Goal: Task Accomplishment & Management: Manage account settings

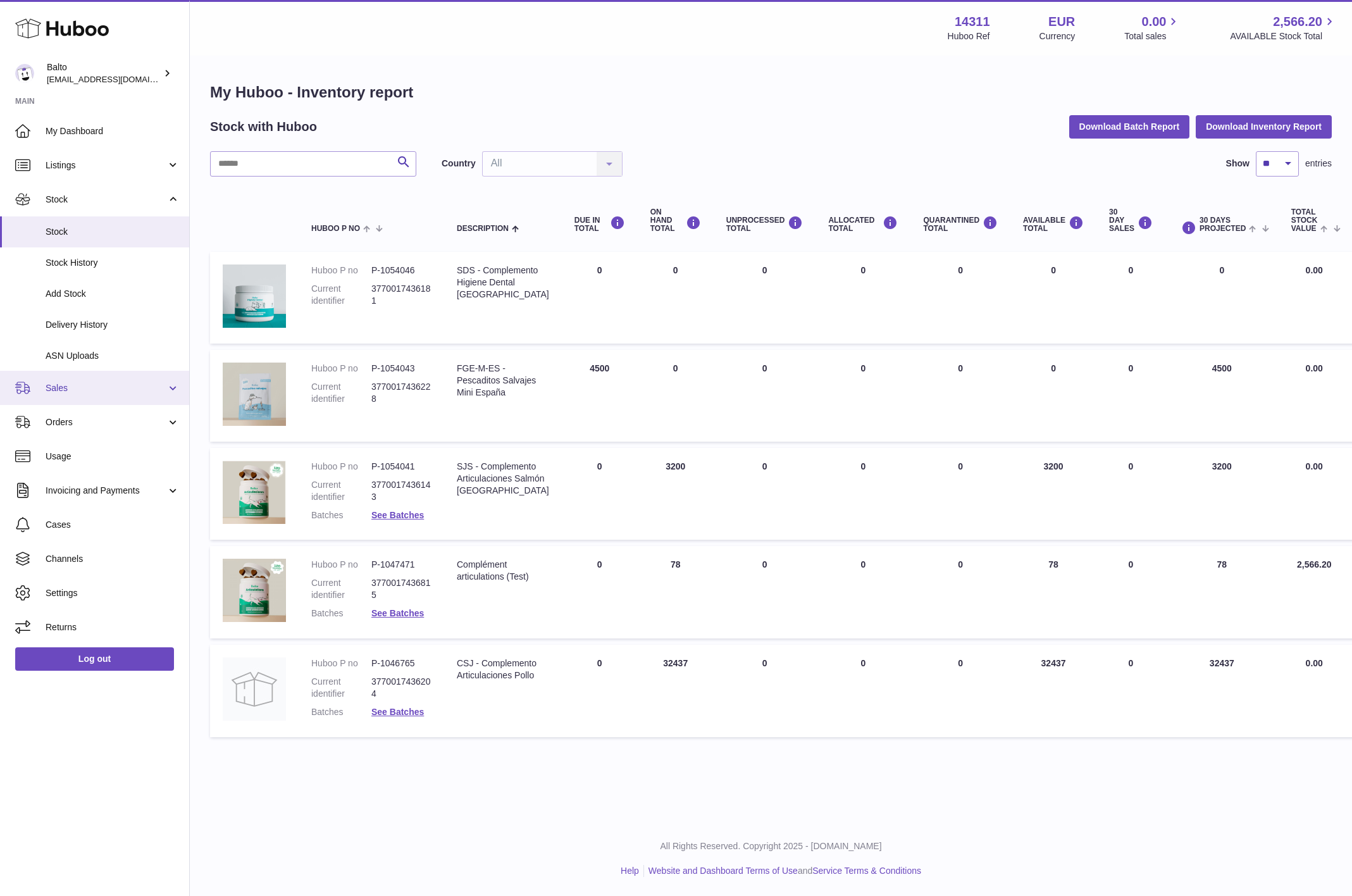
click at [106, 380] on link "Sales" at bounding box center [94, 388] width 189 height 34
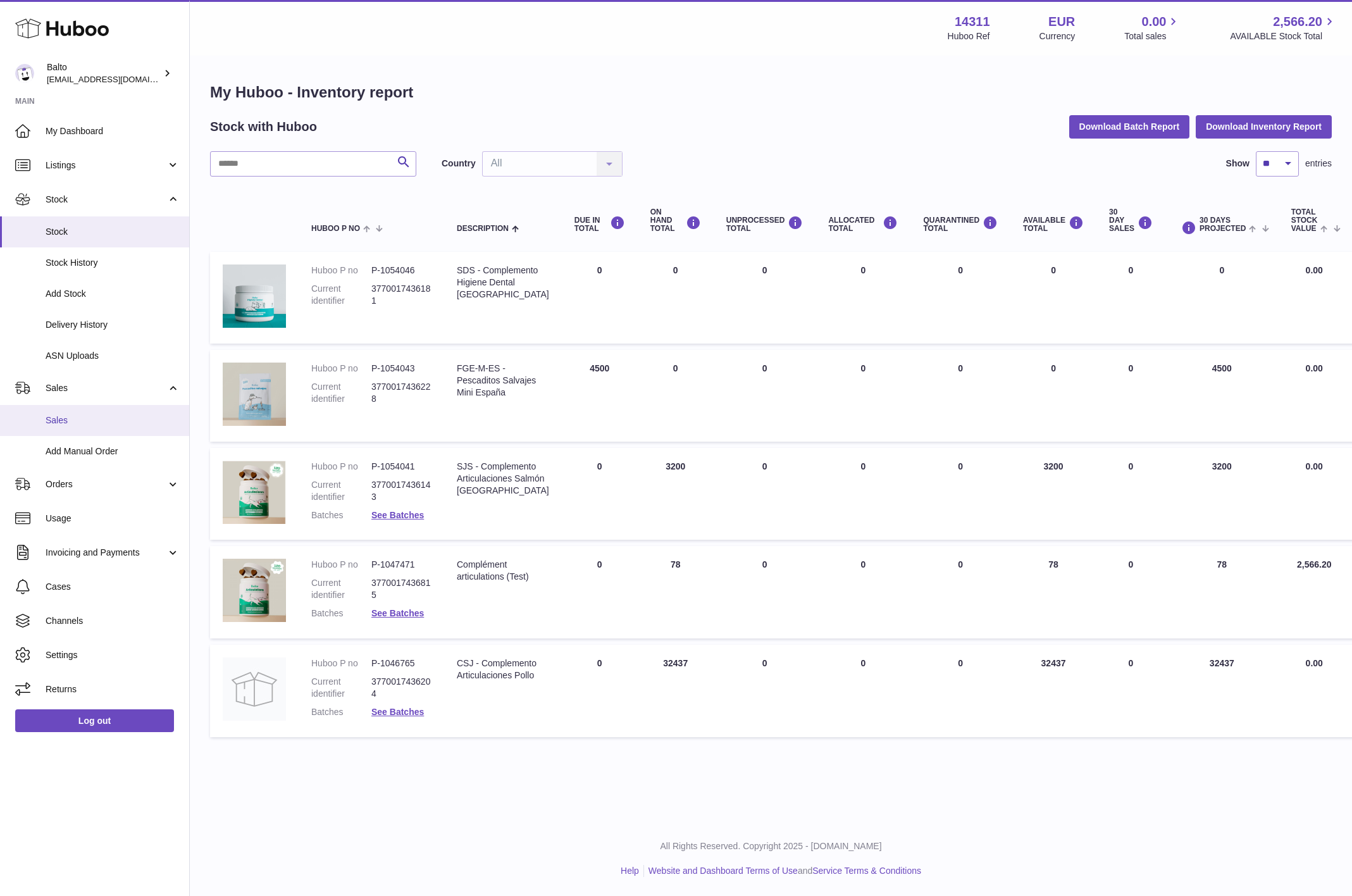
click at [83, 426] on span "Sales" at bounding box center [113, 420] width 134 height 12
click at [76, 490] on link "Orders" at bounding box center [94, 484] width 189 height 34
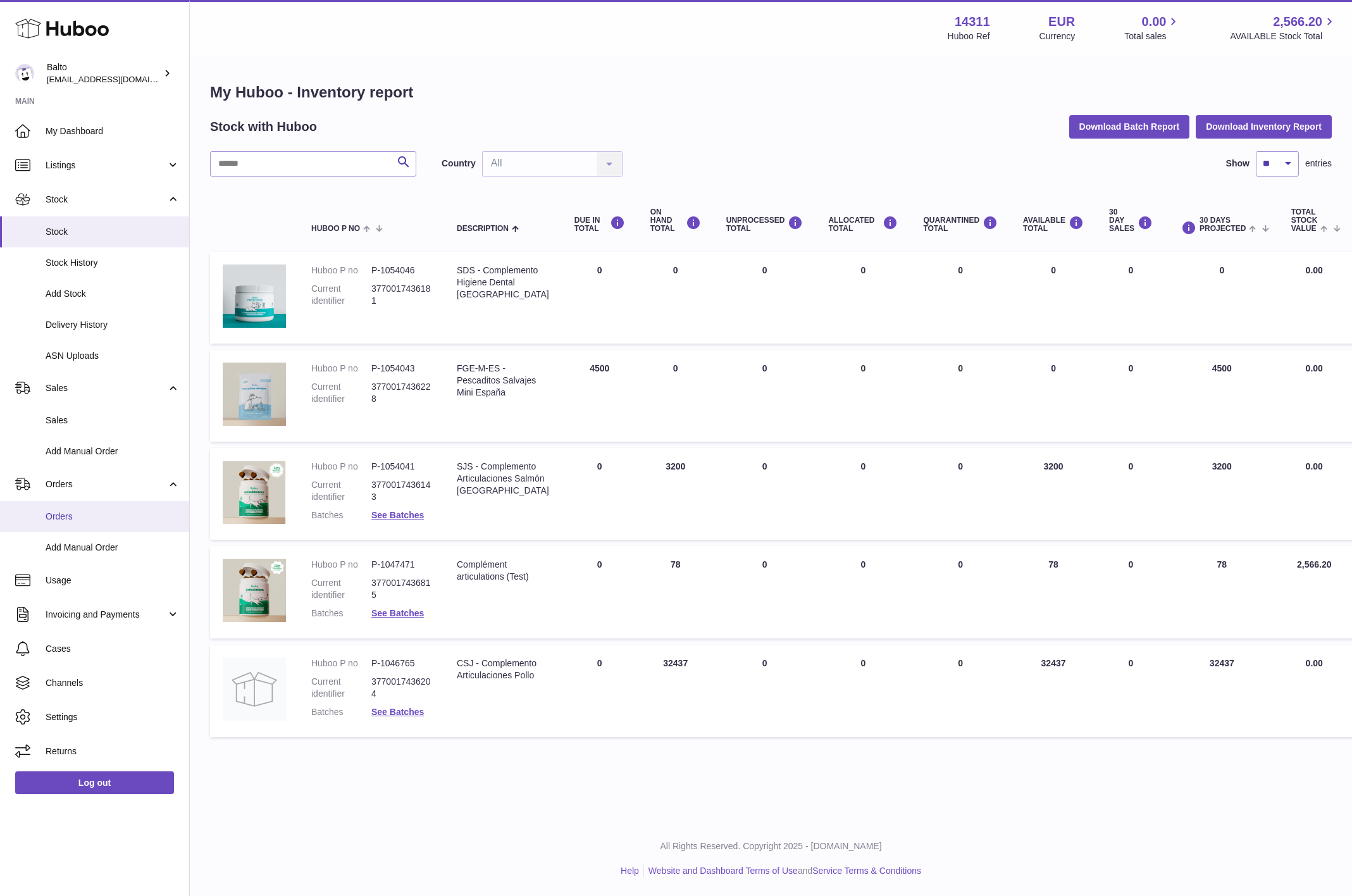
click at [56, 513] on span "Orders" at bounding box center [113, 516] width 134 height 12
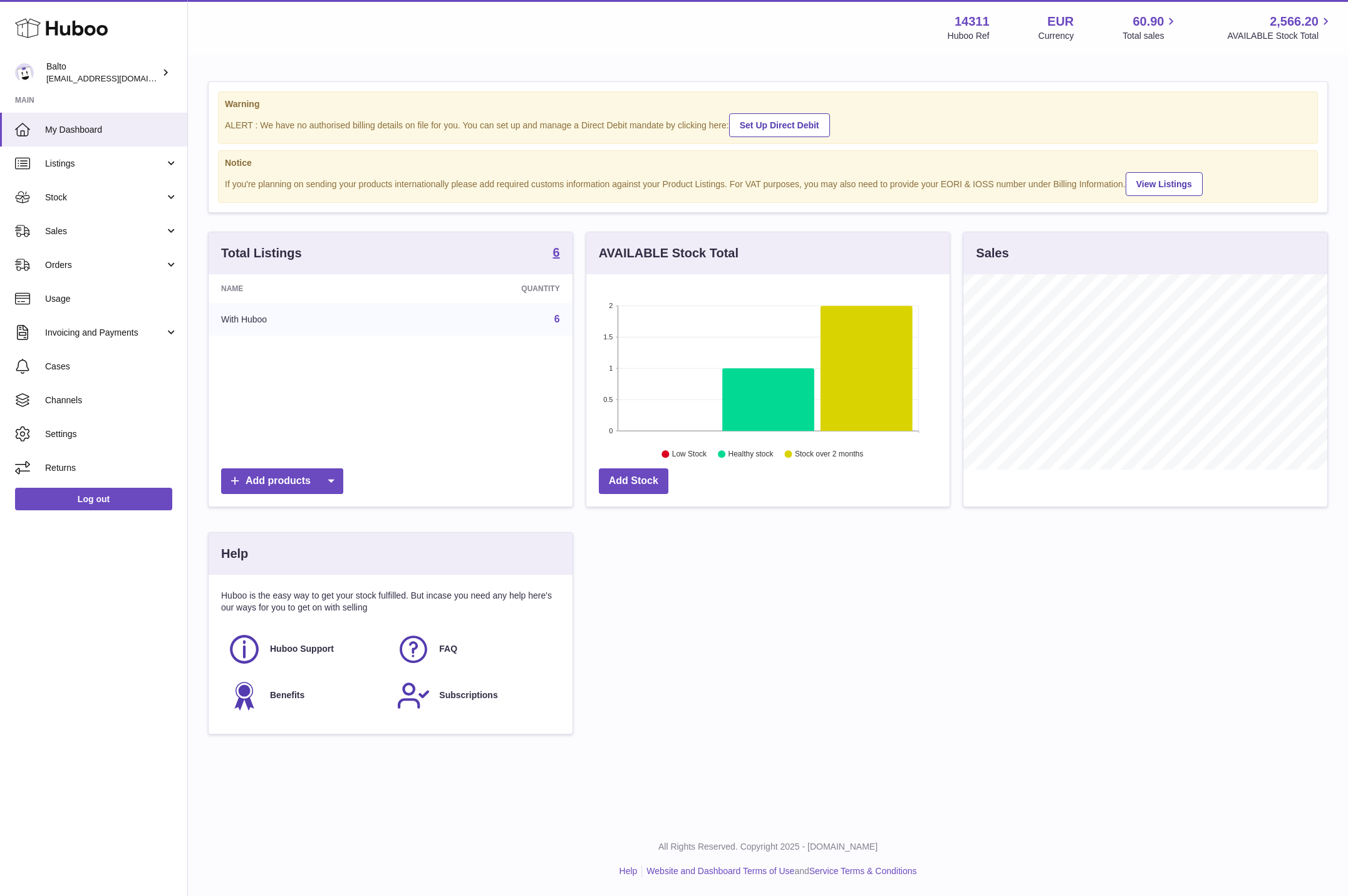
scroll to position [195, 364]
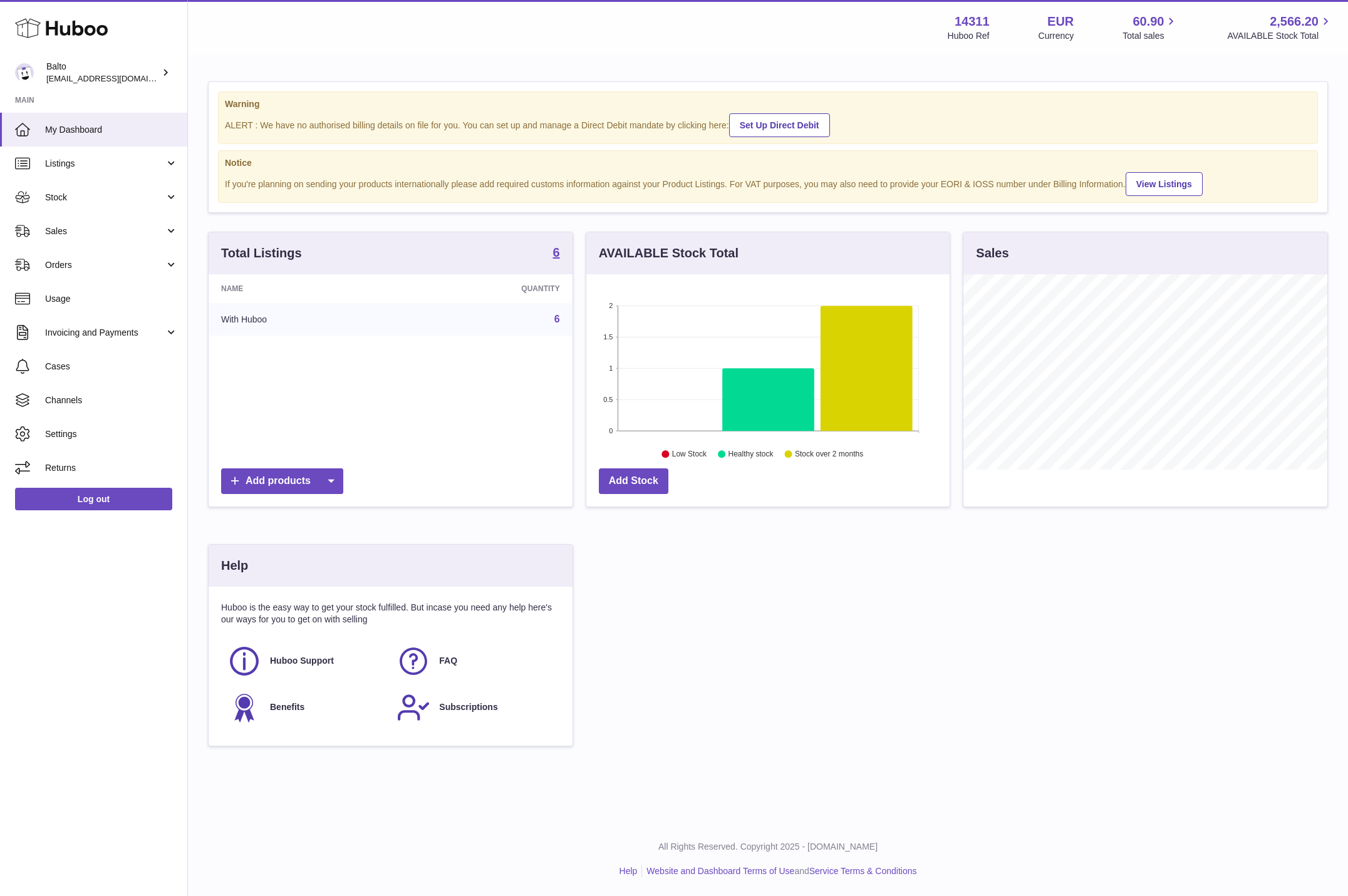
click at [296, 316] on td "With Huboo" at bounding box center [304, 319] width 192 height 33
click at [138, 260] on span "Orders" at bounding box center [105, 265] width 119 height 12
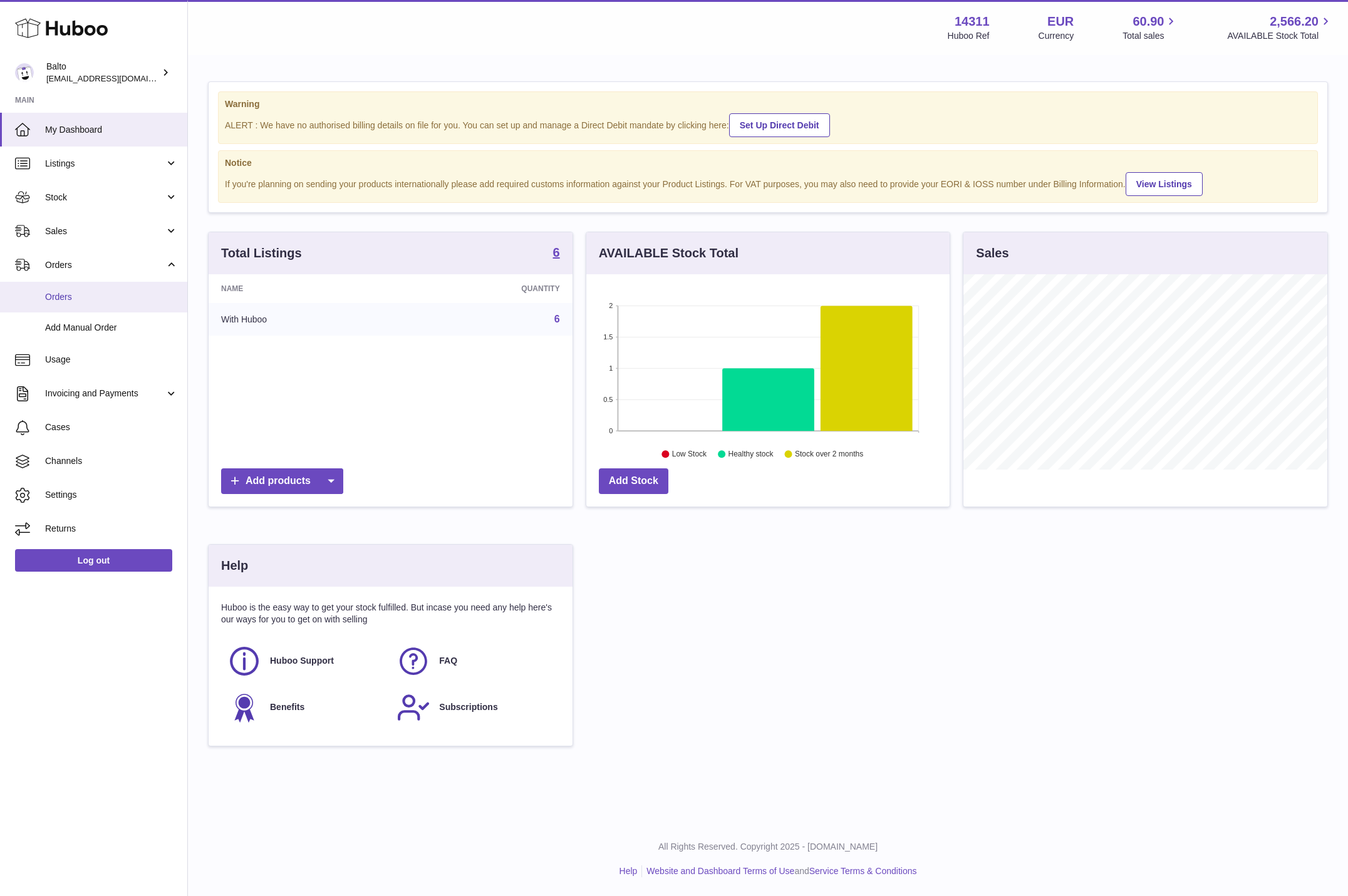
click at [78, 292] on span "Orders" at bounding box center [112, 297] width 133 height 12
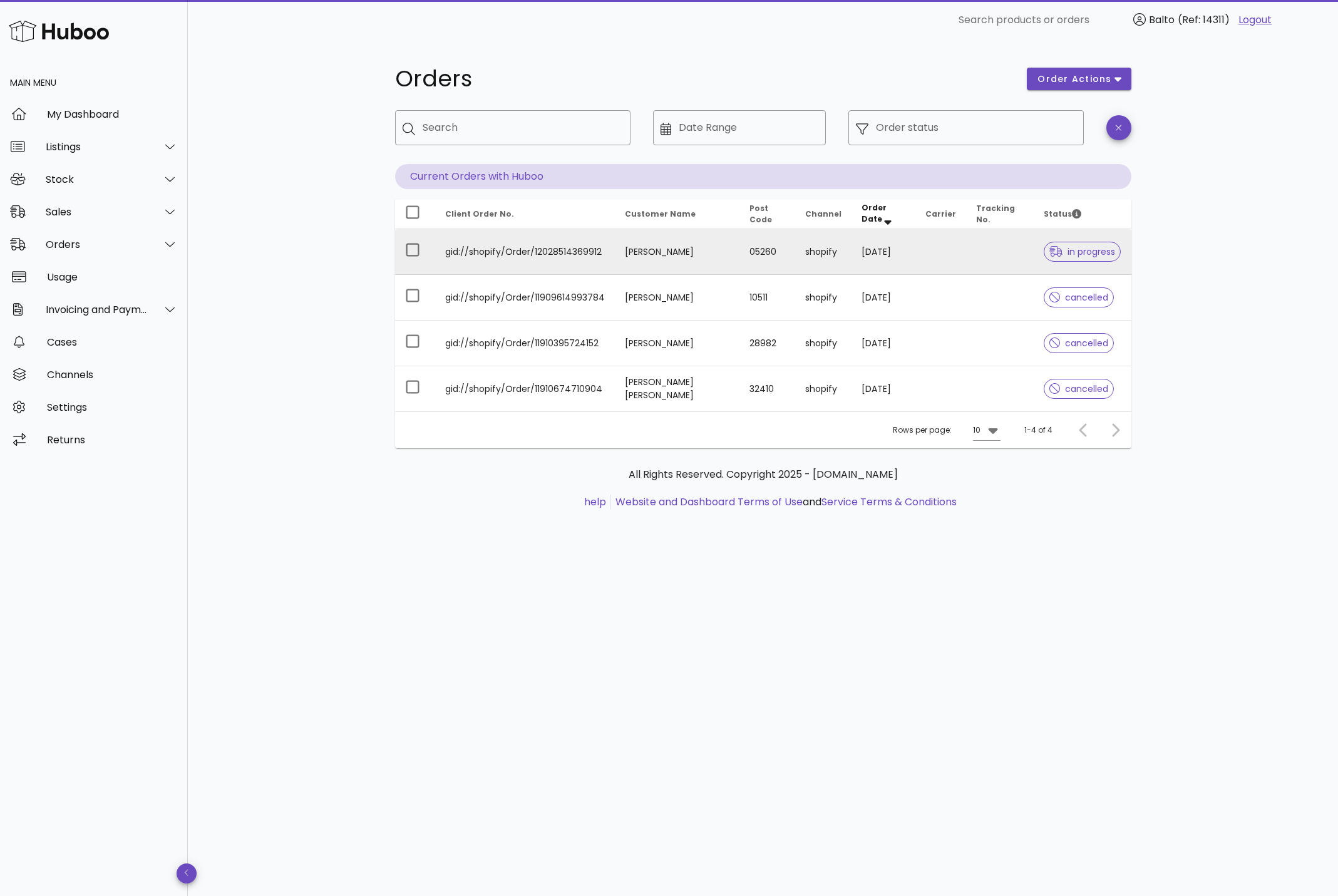
click at [710, 257] on td "Dani Gonzales" at bounding box center [677, 252] width 125 height 46
